Goal: Find specific page/section: Find specific page/section

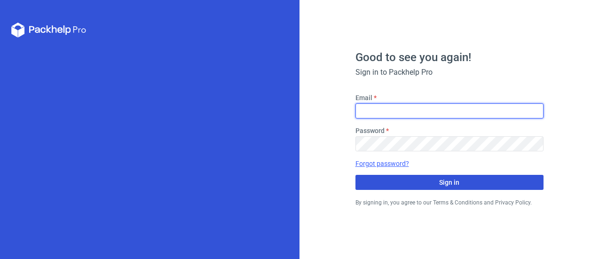
type input "[EMAIL_ADDRESS][DOMAIN_NAME]"
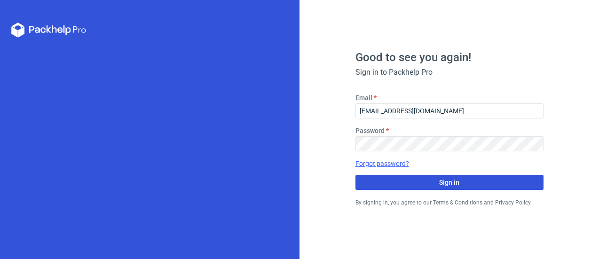
click at [414, 183] on button "Sign in" at bounding box center [449, 182] width 188 height 15
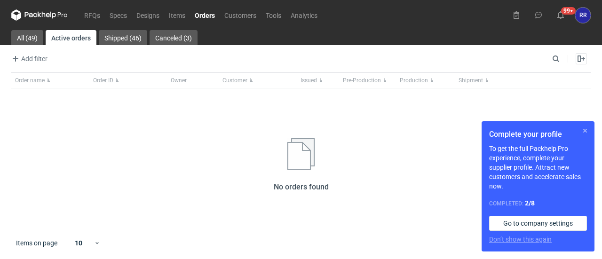
drag, startPoint x: 587, startPoint y: 131, endPoint x: 581, endPoint y: 132, distance: 5.7
click at [587, 131] on button "button" at bounding box center [584, 130] width 11 height 11
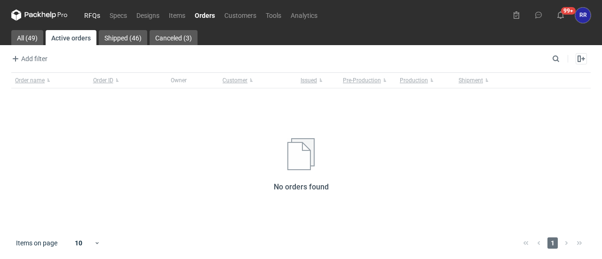
click at [86, 16] on link "RFQs" at bounding box center [91, 14] width 25 height 11
